Goal: Task Accomplishment & Management: Manage account settings

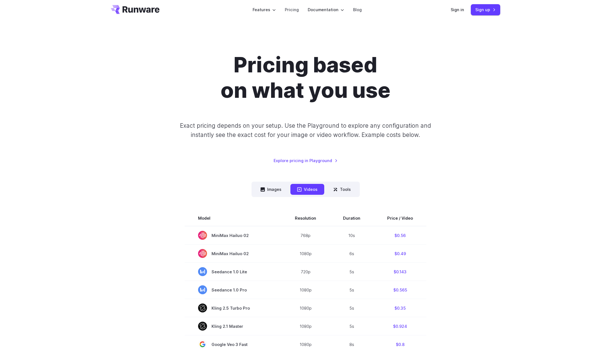
click at [284, 195] on nav "Images Videos Tools ****** ****** *****" at bounding box center [305, 189] width 108 height 15
click at [283, 194] on button "Images" at bounding box center [271, 189] width 34 height 11
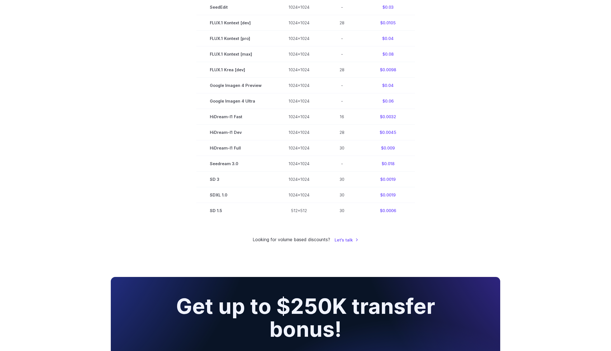
scroll to position [335, 0]
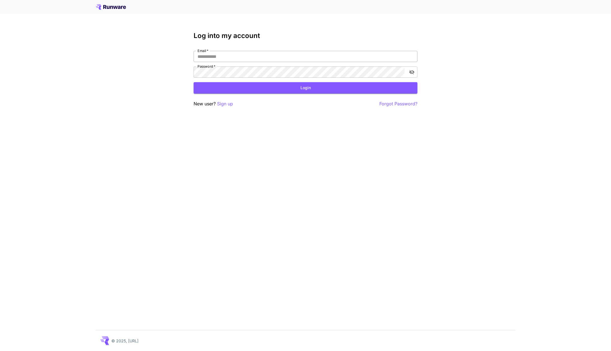
click at [261, 54] on input "Email   *" at bounding box center [306, 56] width 224 height 11
click at [352, 61] on input "Email   *" at bounding box center [306, 56] width 224 height 11
click at [0, 351] on com-1password-button at bounding box center [0, 351] width 0 height 0
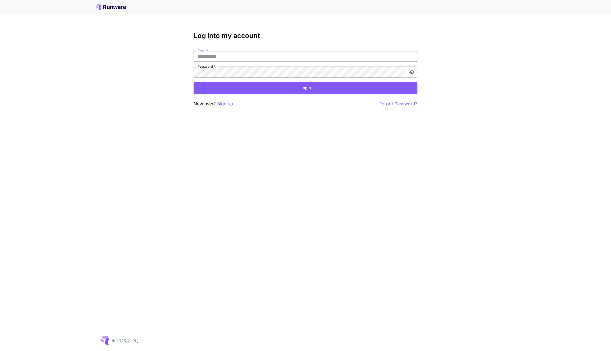
type input "**********"
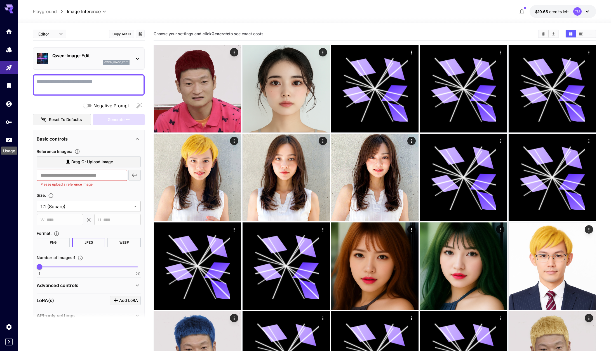
click at [12, 143] on div "Usage" at bounding box center [9, 149] width 18 height 13
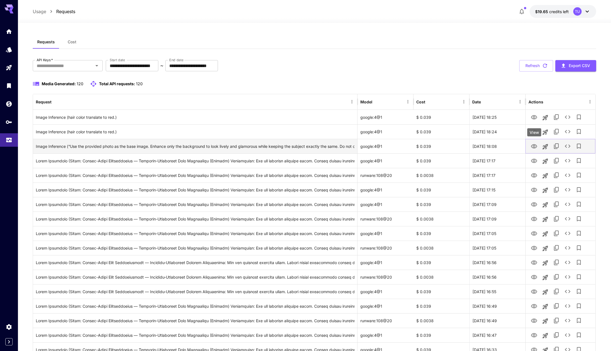
click at [530, 147] on button "View" at bounding box center [533, 145] width 11 height 11
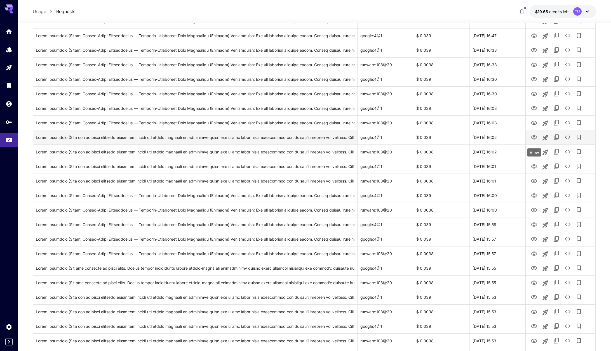
scroll to position [300, 0]
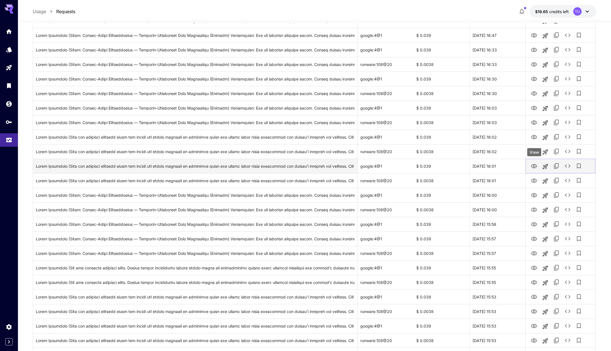
click at [536, 168] on icon "View" at bounding box center [534, 166] width 7 height 7
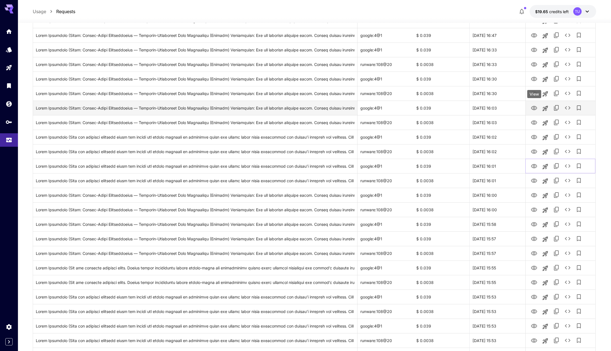
scroll to position [517, 0]
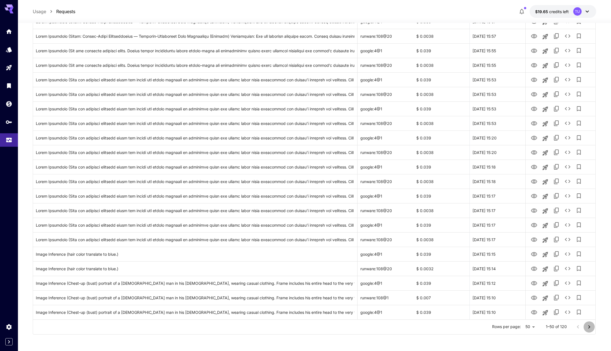
click at [589, 330] on icon "Go to next page" at bounding box center [589, 327] width 7 height 7
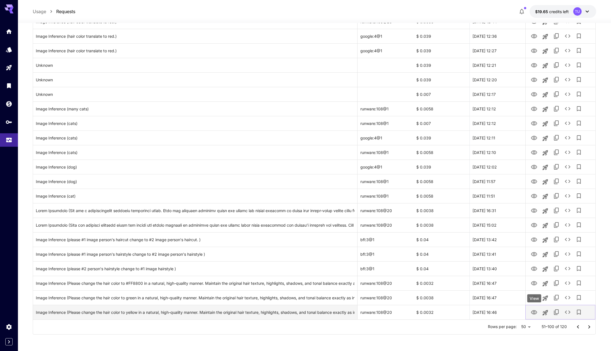
click at [532, 314] on icon "View" at bounding box center [534, 312] width 6 height 4
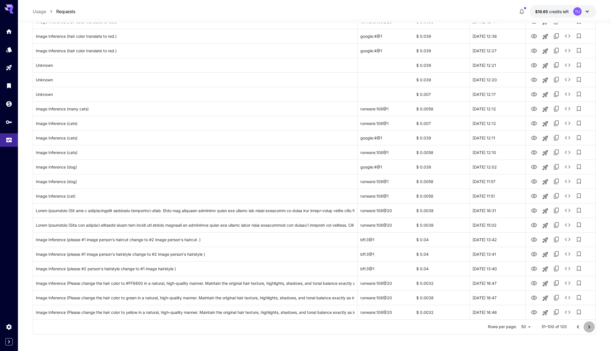
click at [589, 330] on icon "Go to next page" at bounding box center [589, 327] width 7 height 7
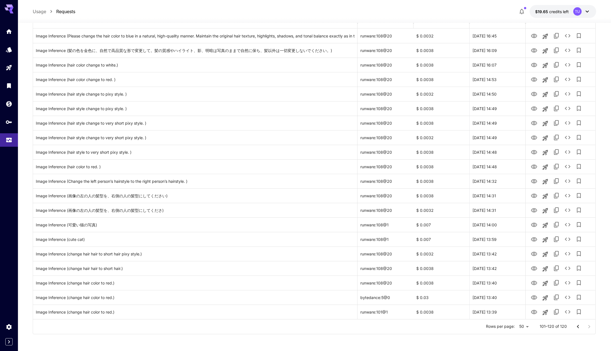
scroll to position [81, 0]
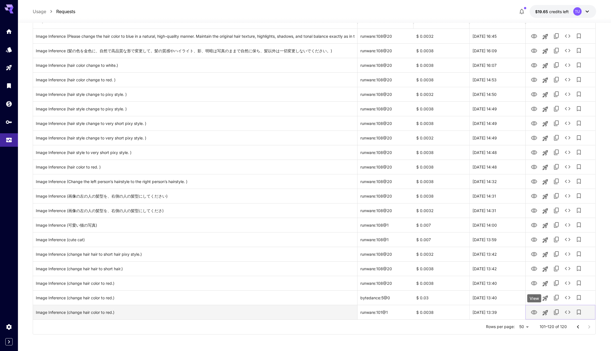
click at [534, 315] on icon "View" at bounding box center [534, 312] width 7 height 7
